Goal: Task Accomplishment & Management: Manage account settings

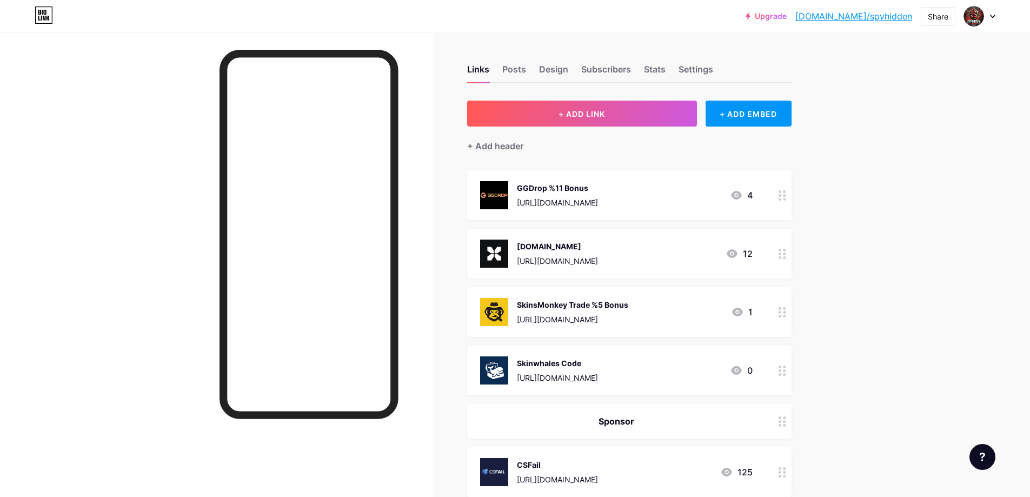
click at [598, 367] on div "Skinwhales Code" at bounding box center [557, 362] width 81 height 11
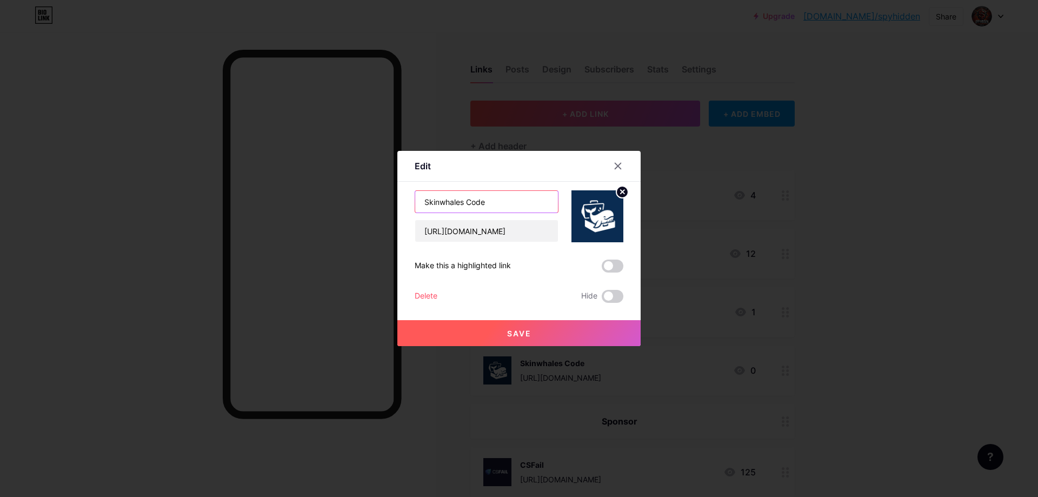
click at [468, 202] on input "Skinwhales Code" at bounding box center [486, 202] width 143 height 22
drag, startPoint x: 514, startPoint y: 329, endPoint x: 500, endPoint y: 206, distance: 123.6
click at [499, 209] on div "Skinwhales %20 Bonus Code [URL][DOMAIN_NAME] Make this a highlighted link Delet…" at bounding box center [519, 246] width 209 height 112
drag, startPoint x: 509, startPoint y: 203, endPoint x: 529, endPoint y: 203, distance: 20.0
click at [529, 203] on input "Skinwhales %20 Bonus Code" at bounding box center [486, 202] width 143 height 22
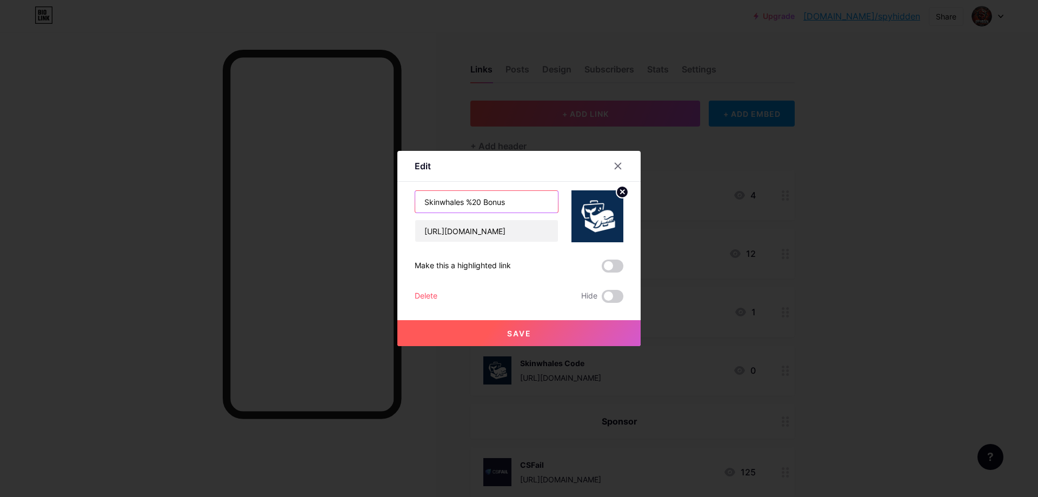
type input "Skinwhales %20 Bonus"
click at [521, 333] on span "Save" at bounding box center [519, 333] width 24 height 9
